Goal: Browse casually: Explore the website without a specific task or goal

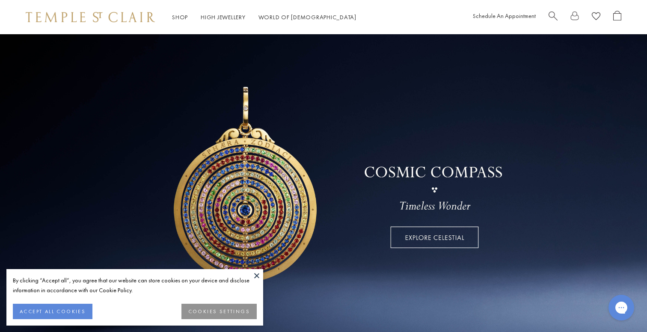
click at [79, 310] on button "ACCEPT ALL COOKIES" at bounding box center [53, 311] width 80 height 15
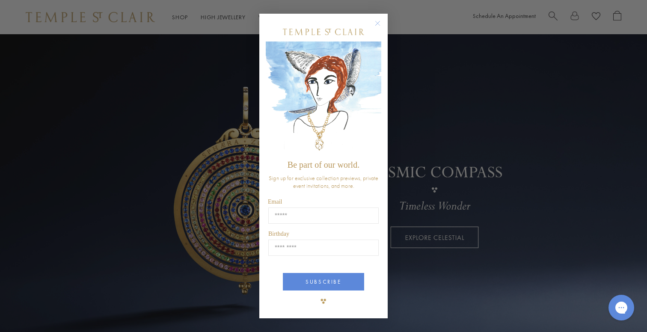
click at [379, 23] on circle "Close dialog" at bounding box center [378, 23] width 10 height 10
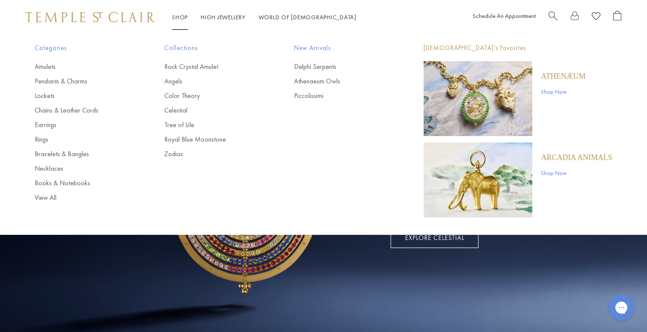
click at [471, 188] on img "Main navigation" at bounding box center [478, 180] width 109 height 75
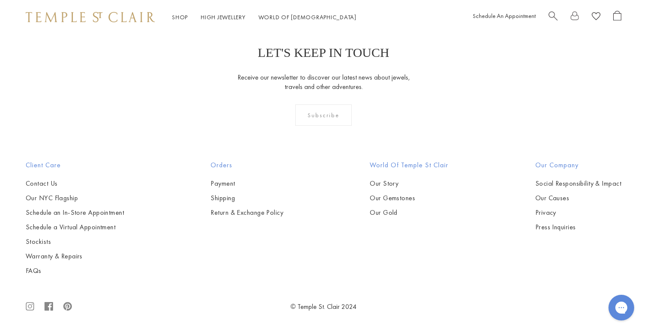
scroll to position [662, 0]
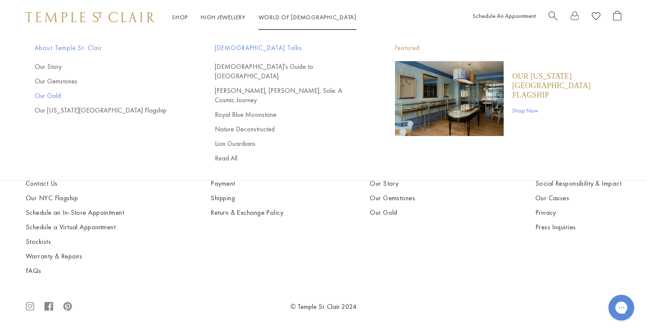
click at [52, 95] on link "Our Gold" at bounding box center [108, 95] width 146 height 9
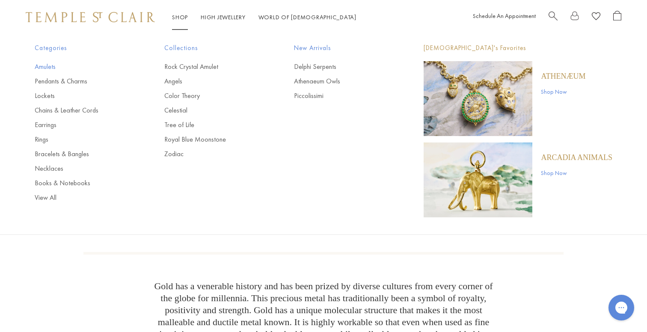
click at [47, 67] on link "Amulets" at bounding box center [82, 66] width 95 height 9
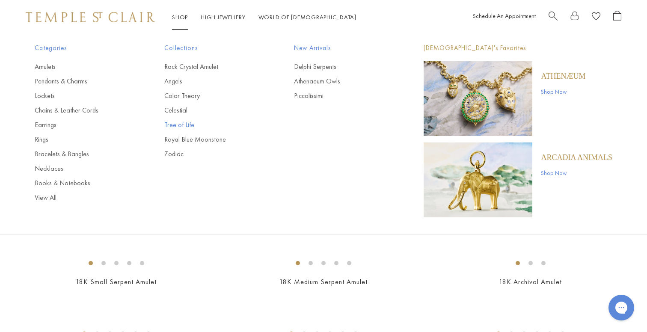
click at [184, 127] on link "Tree of Life" at bounding box center [211, 124] width 95 height 9
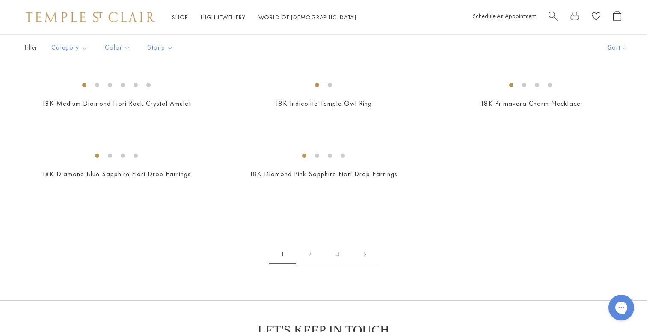
scroll to position [1448, 0]
click at [0, 0] on img at bounding box center [0, 0] width 0 height 0
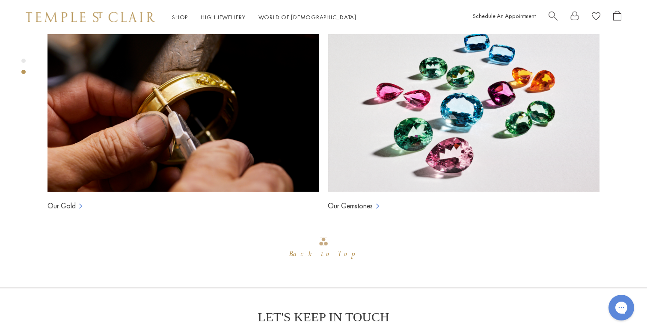
scroll to position [658, 0]
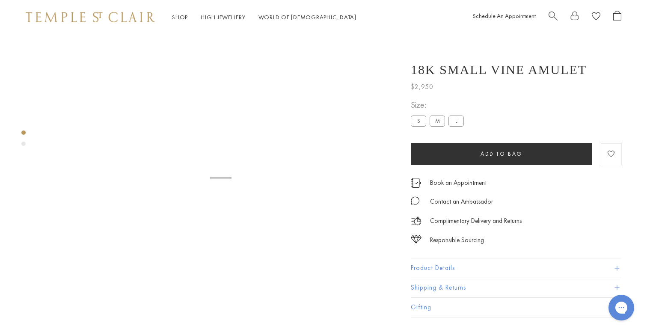
scroll to position [34, 0]
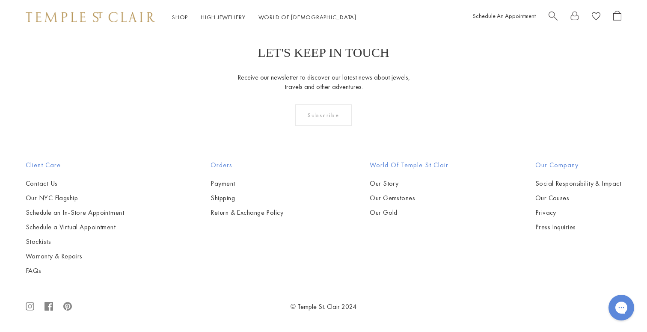
scroll to position [2420, 0]
click at [0, 0] on img at bounding box center [0, 0] width 0 height 0
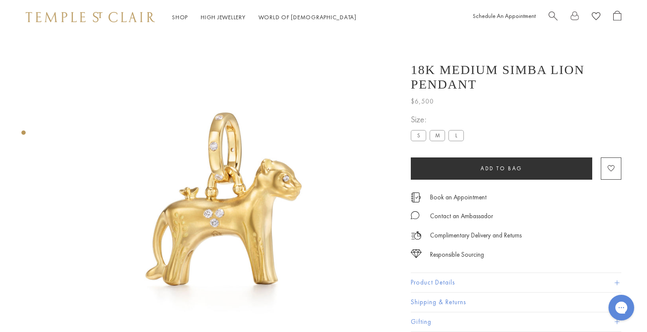
click at [212, 203] on img at bounding box center [221, 212] width 356 height 356
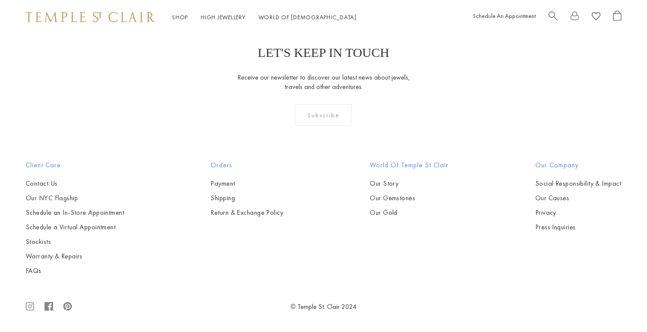
scroll to position [2420, 0]
click at [0, 0] on img at bounding box center [0, 0] width 0 height 0
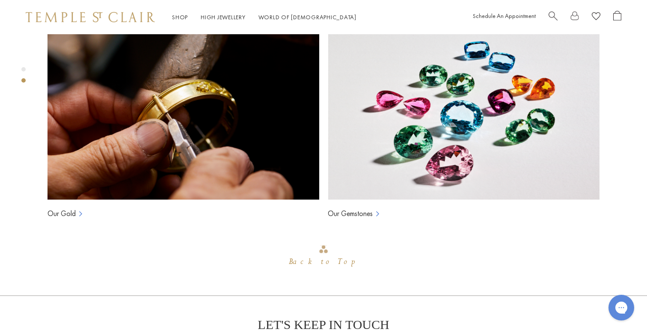
scroll to position [649, 0]
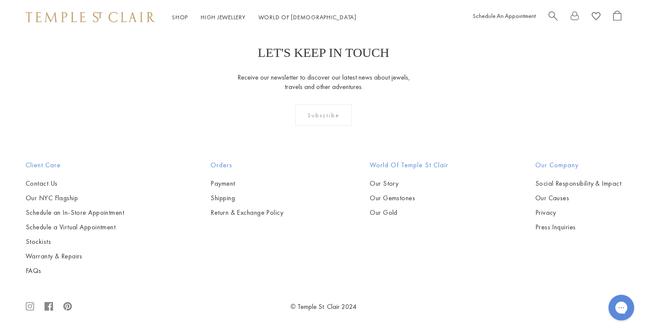
scroll to position [4951, 0]
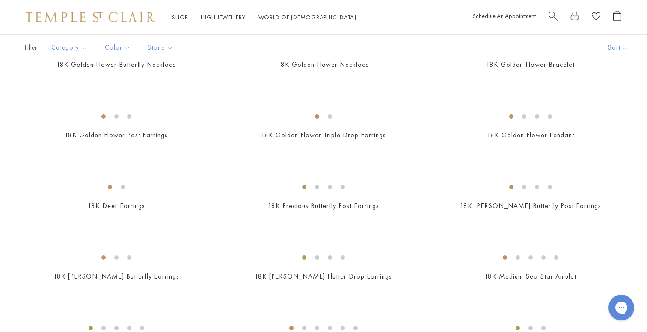
scroll to position [713, 0]
click at [0, 0] on img at bounding box center [0, 0] width 0 height 0
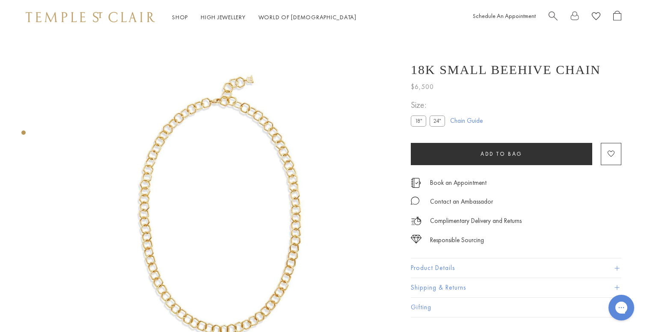
click at [415, 266] on button "Product Details" at bounding box center [516, 268] width 211 height 19
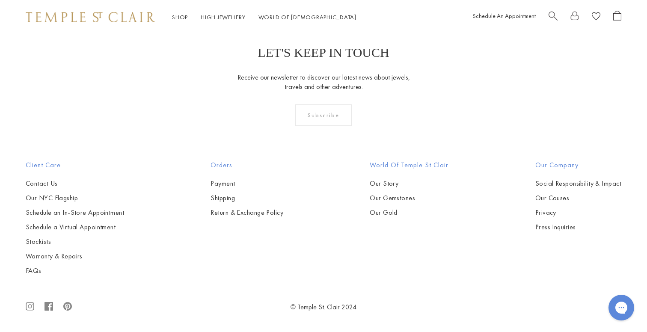
scroll to position [3352, 0]
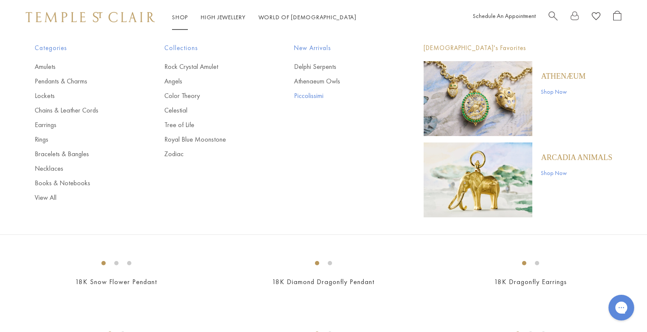
click at [305, 96] on link "Piccolissimi" at bounding box center [341, 95] width 95 height 9
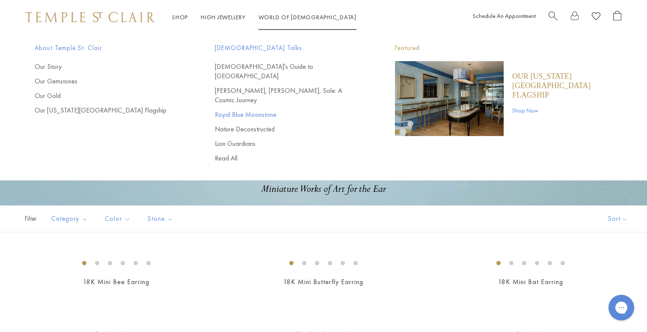
click at [262, 110] on link "Royal Blue Moonstone" at bounding box center [288, 114] width 146 height 9
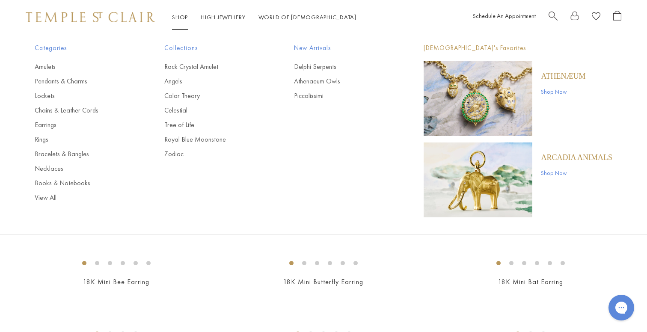
click at [564, 160] on p "ARCADIA ANIMALS" at bounding box center [577, 157] width 72 height 9
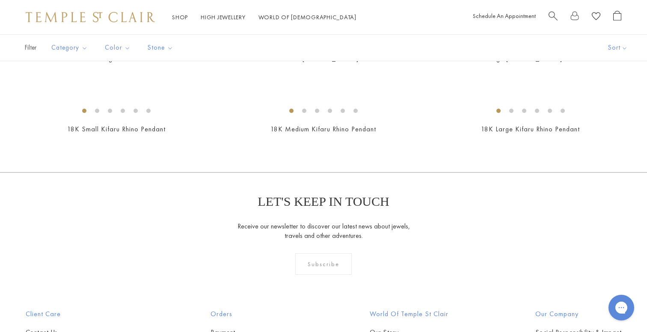
scroll to position [366, 0]
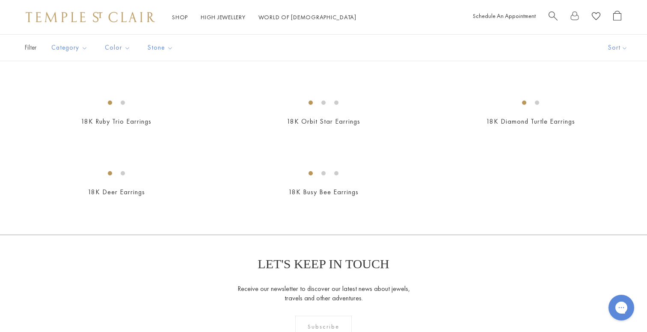
scroll to position [584, 0]
